Goal: Find specific page/section: Find specific page/section

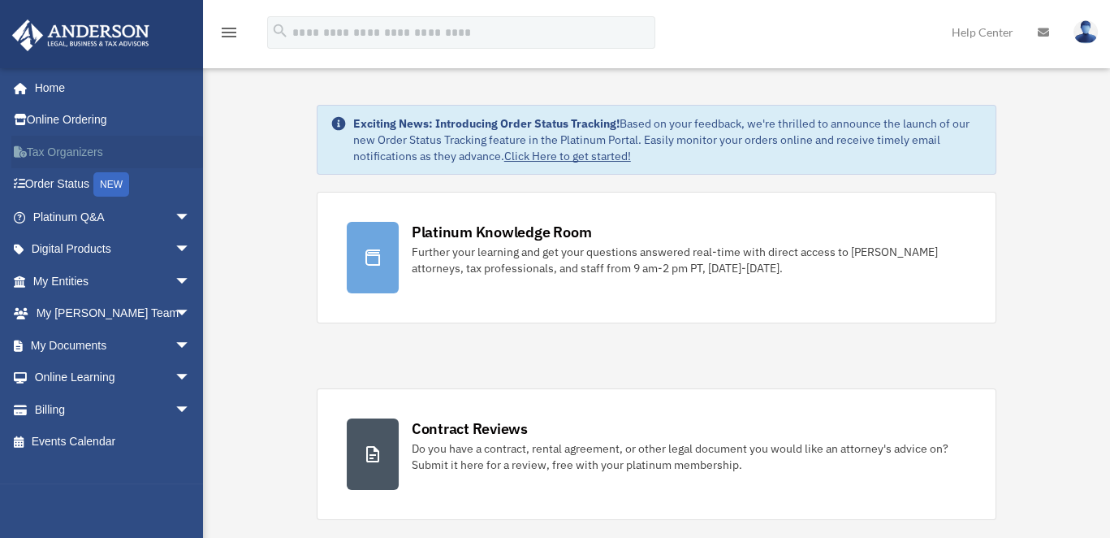
click at [81, 146] on link "Tax Organizers" at bounding box center [113, 152] width 204 height 32
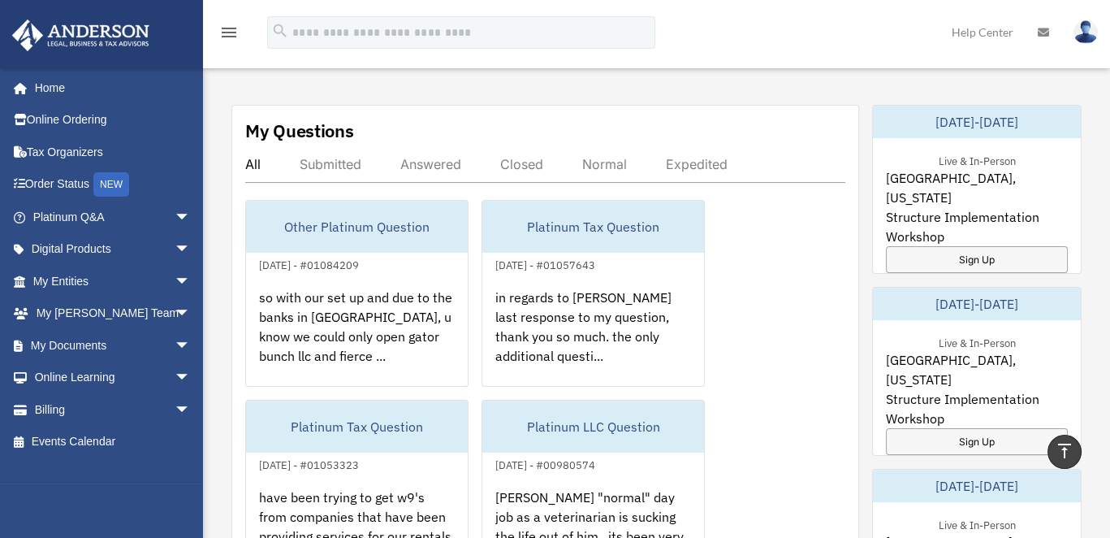
scroll to position [569, 0]
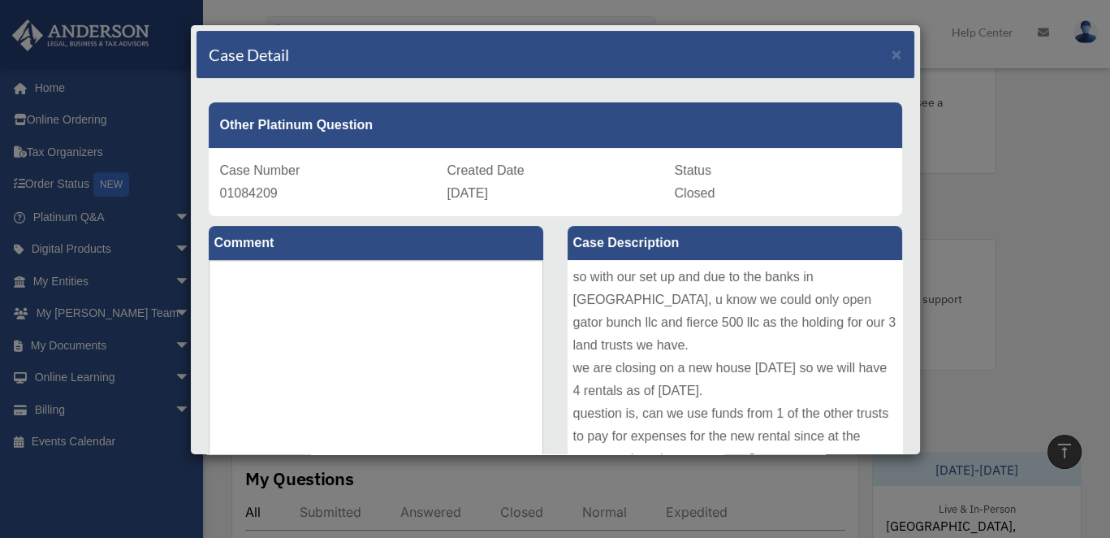
scroll to position [325, 0]
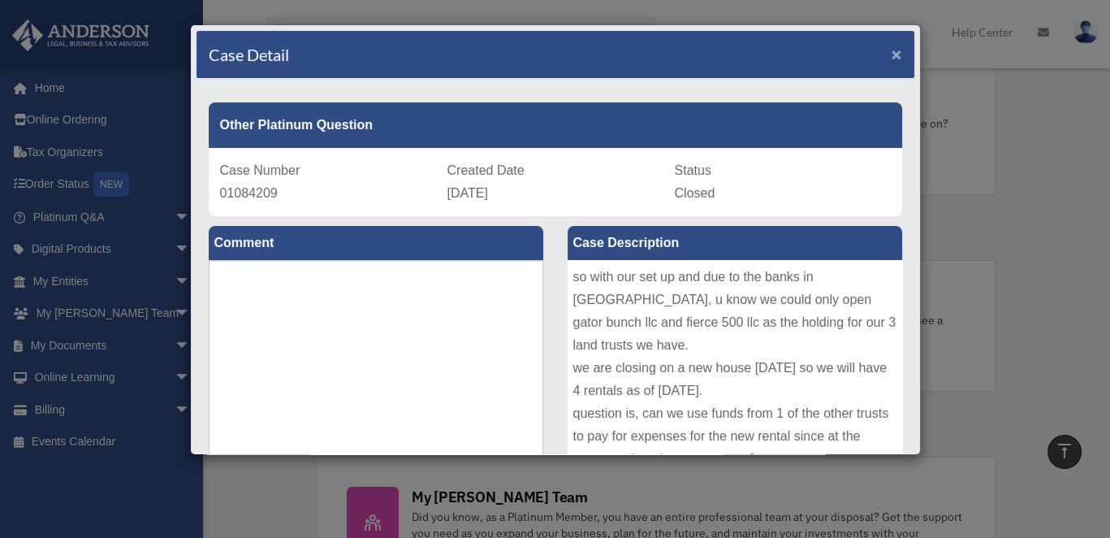
click at [892, 48] on span "×" at bounding box center [897, 54] width 11 height 19
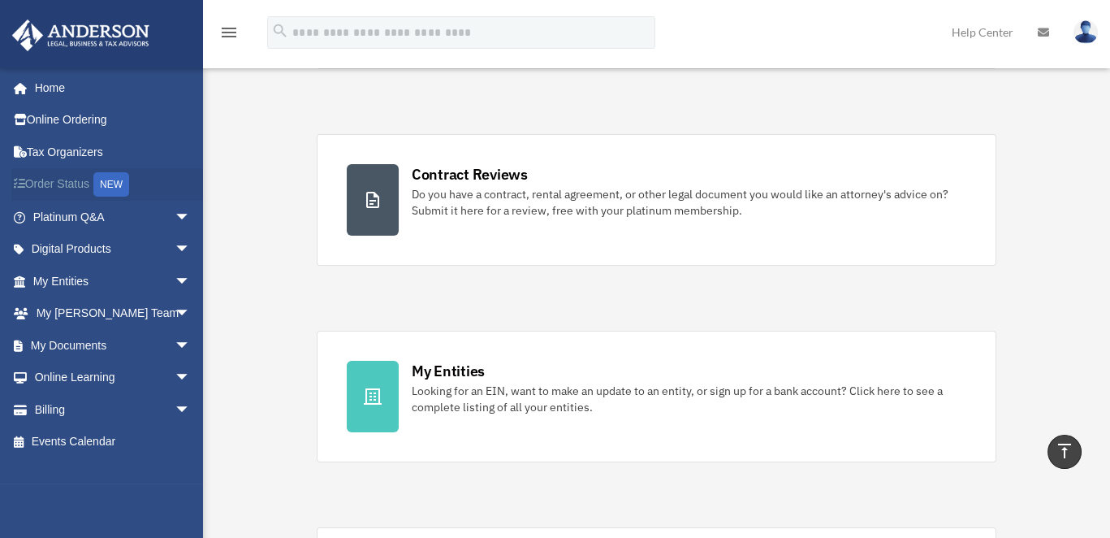
scroll to position [65, 0]
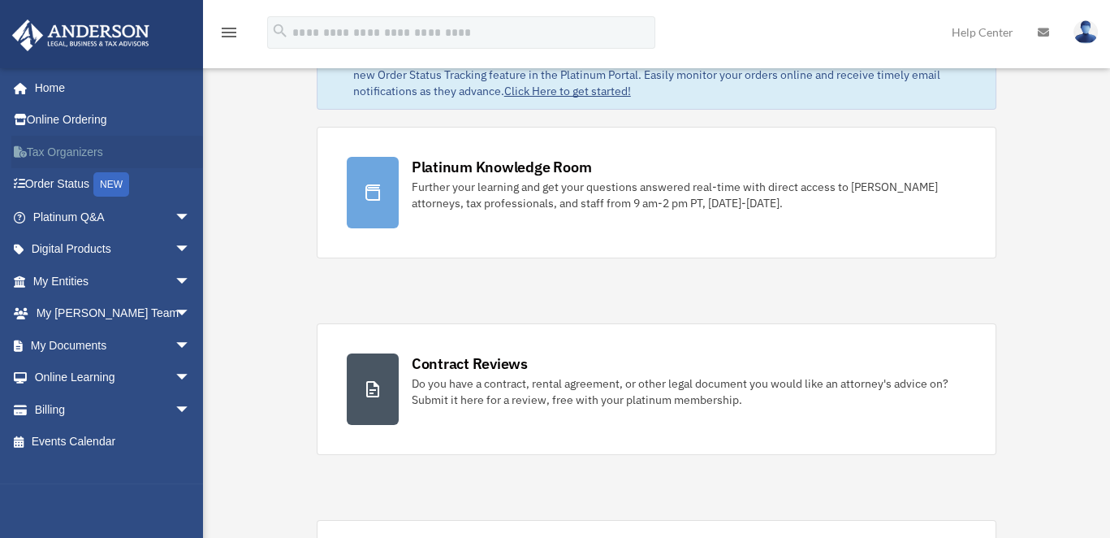
click at [87, 154] on link "Tax Organizers" at bounding box center [113, 152] width 204 height 32
